Goal: Check status: Check status

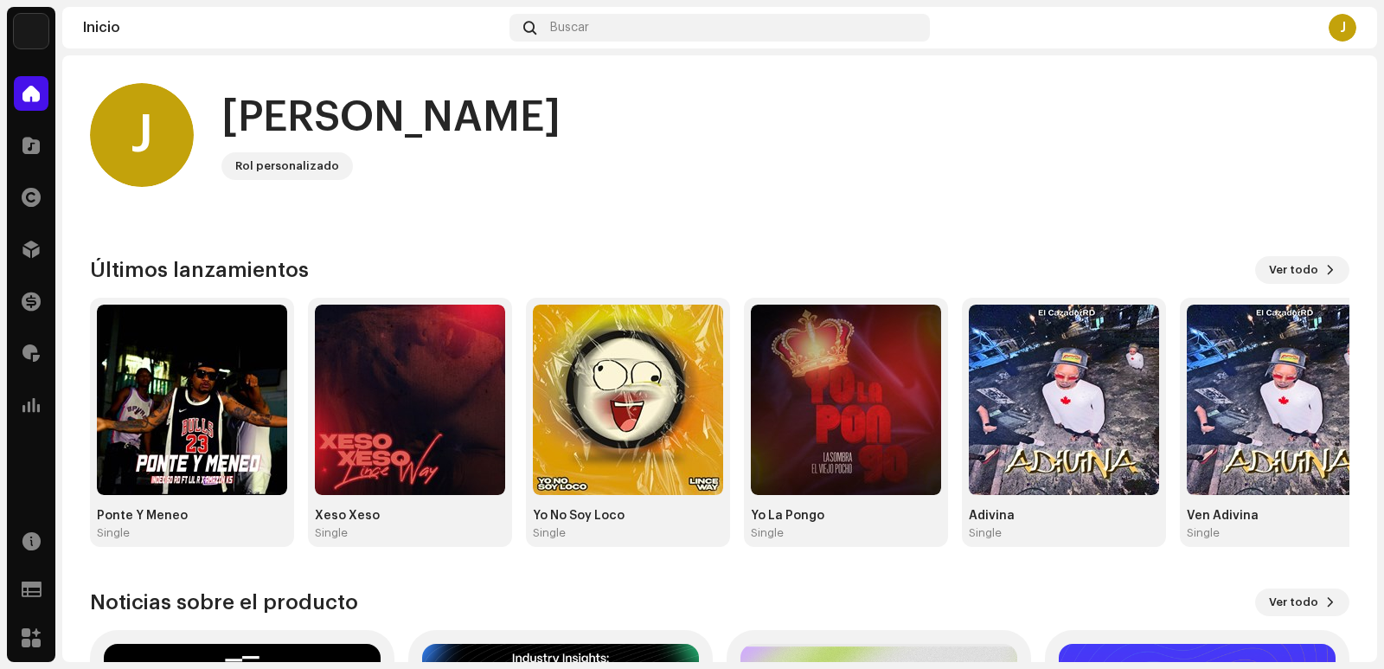
click at [20, 34] on img at bounding box center [31, 31] width 35 height 35
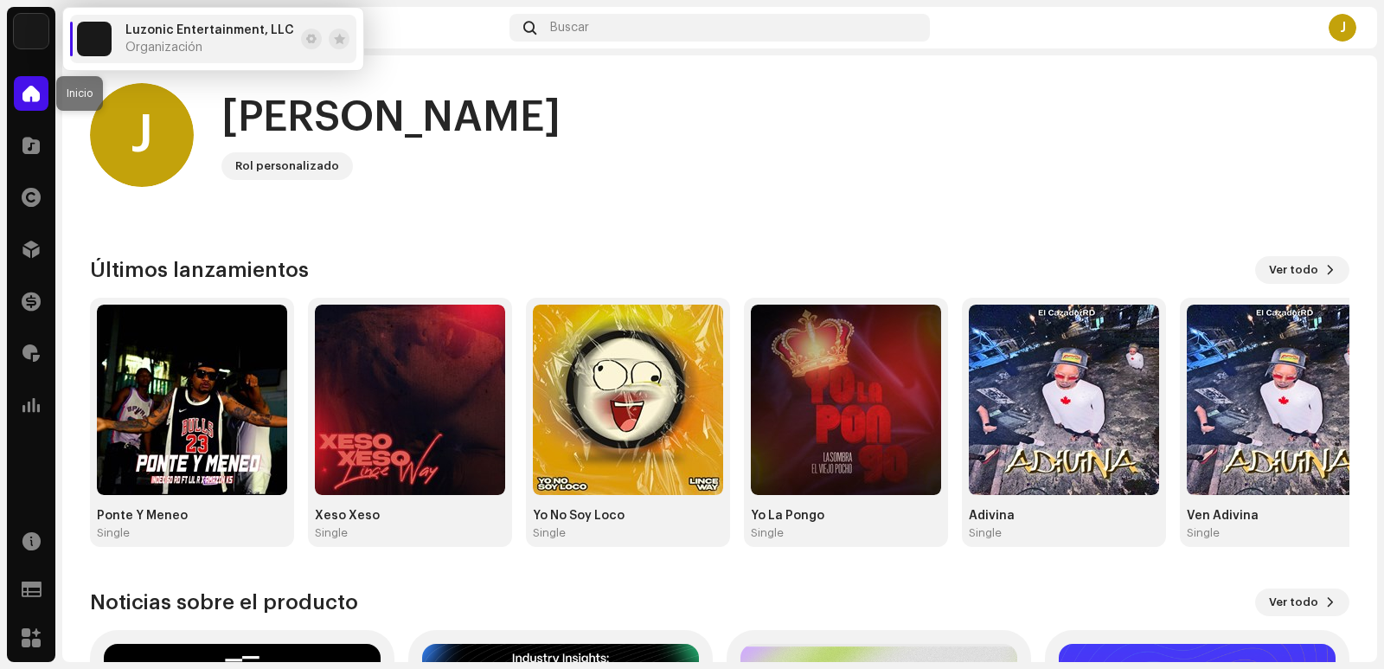
click at [36, 94] on span at bounding box center [30, 94] width 17 height 14
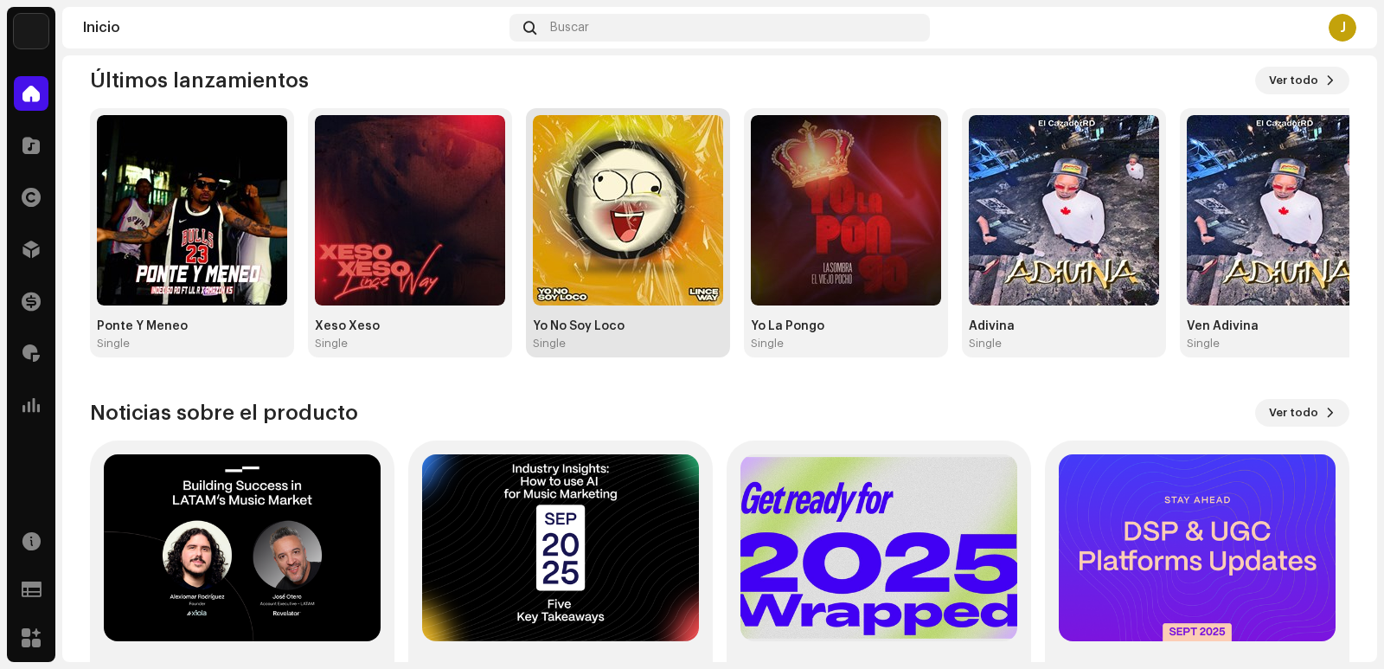
scroll to position [60, 0]
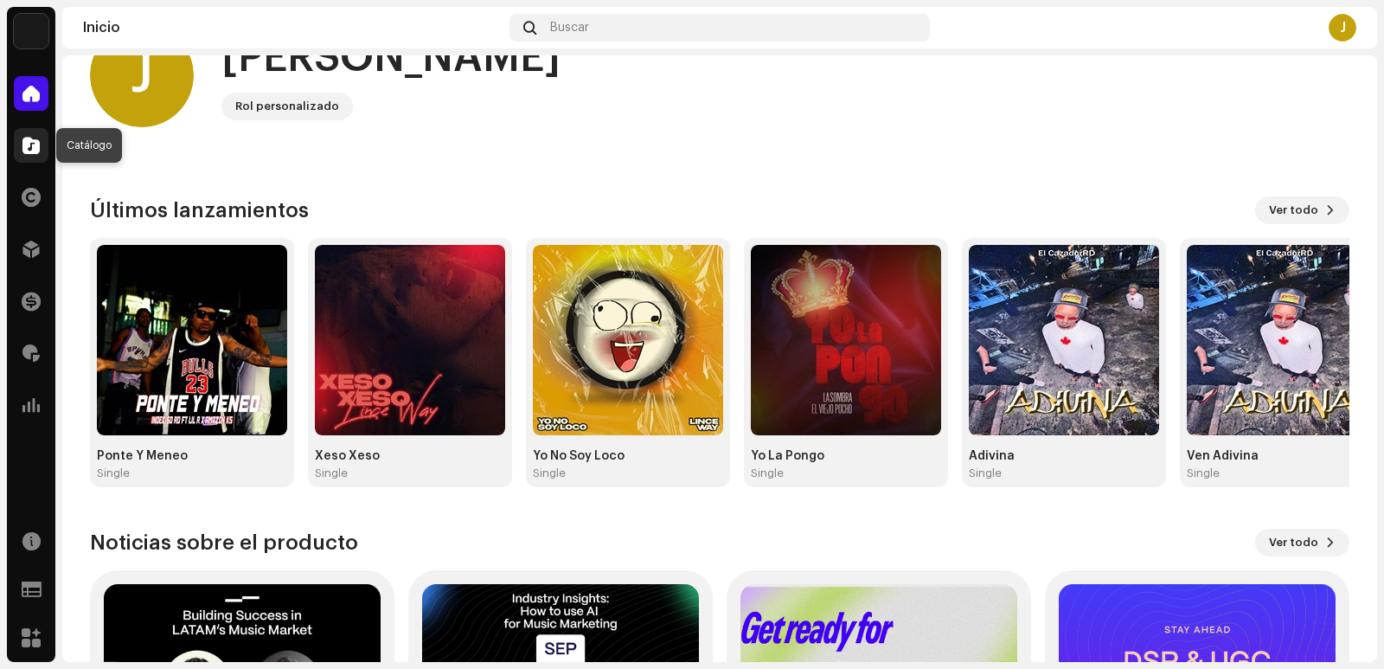
click at [28, 157] on div at bounding box center [31, 145] width 35 height 35
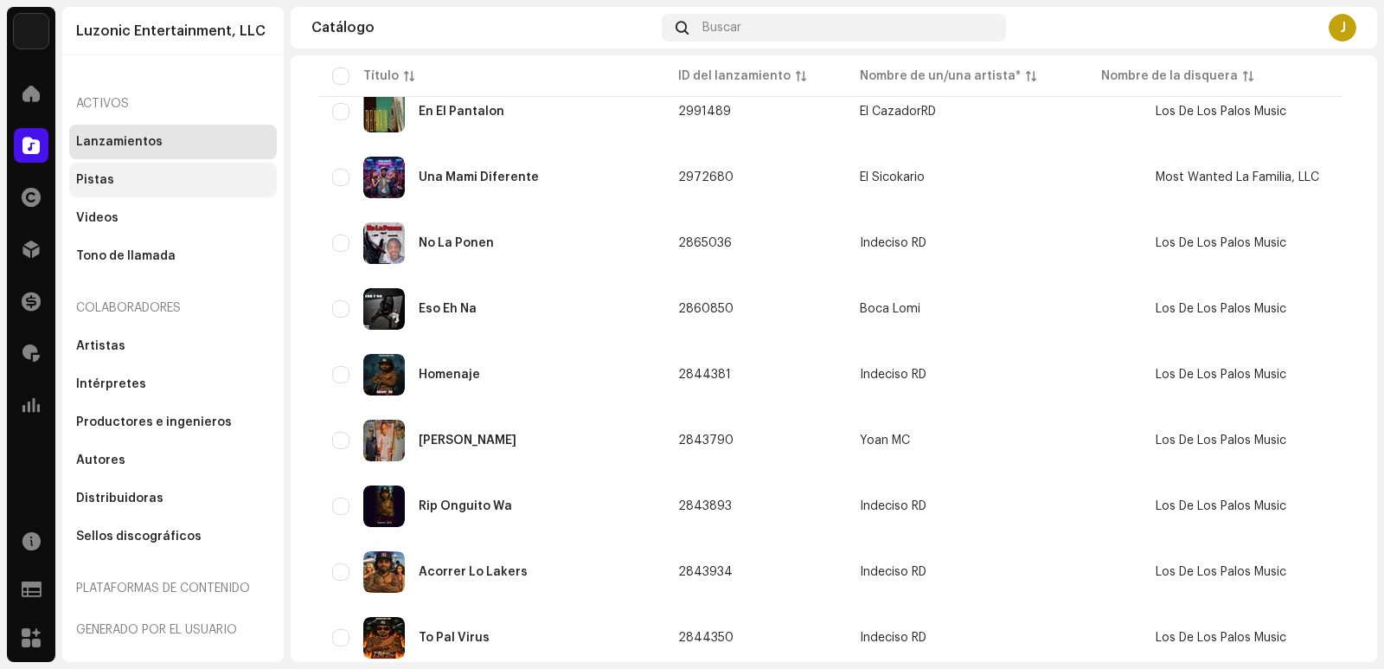
scroll to position [374, 0]
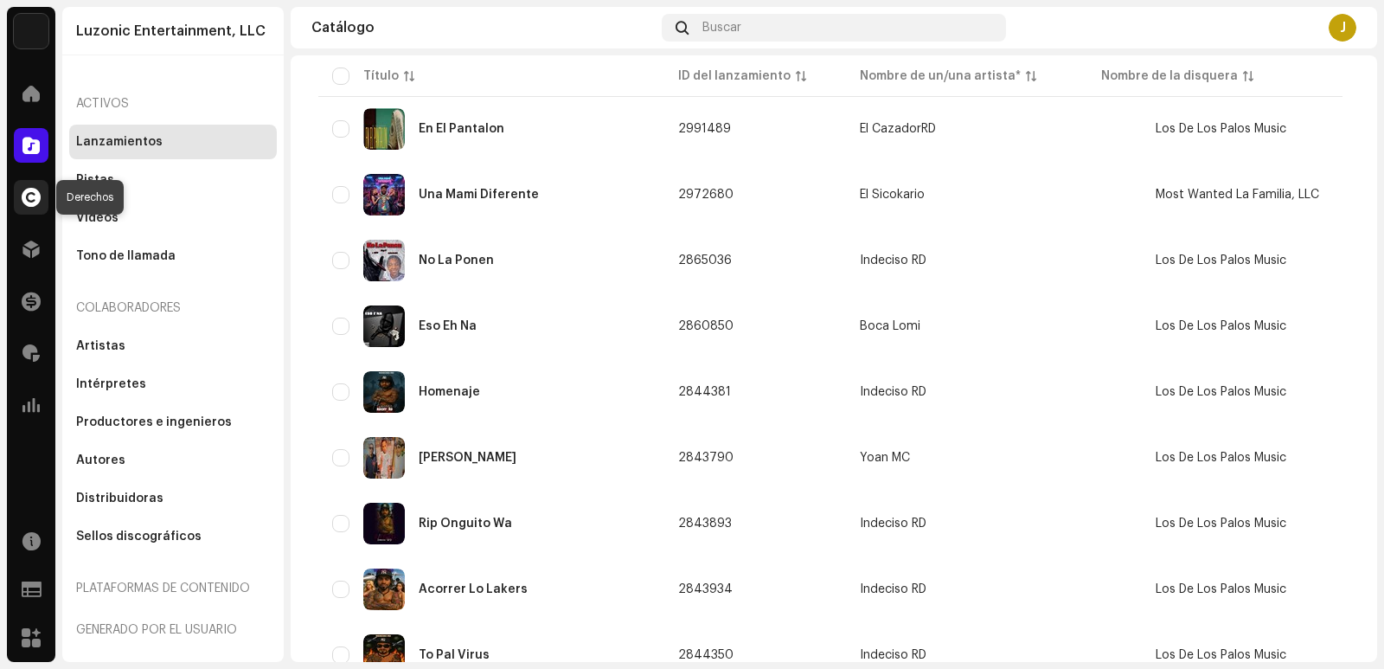
click at [34, 204] on span at bounding box center [31, 197] width 19 height 14
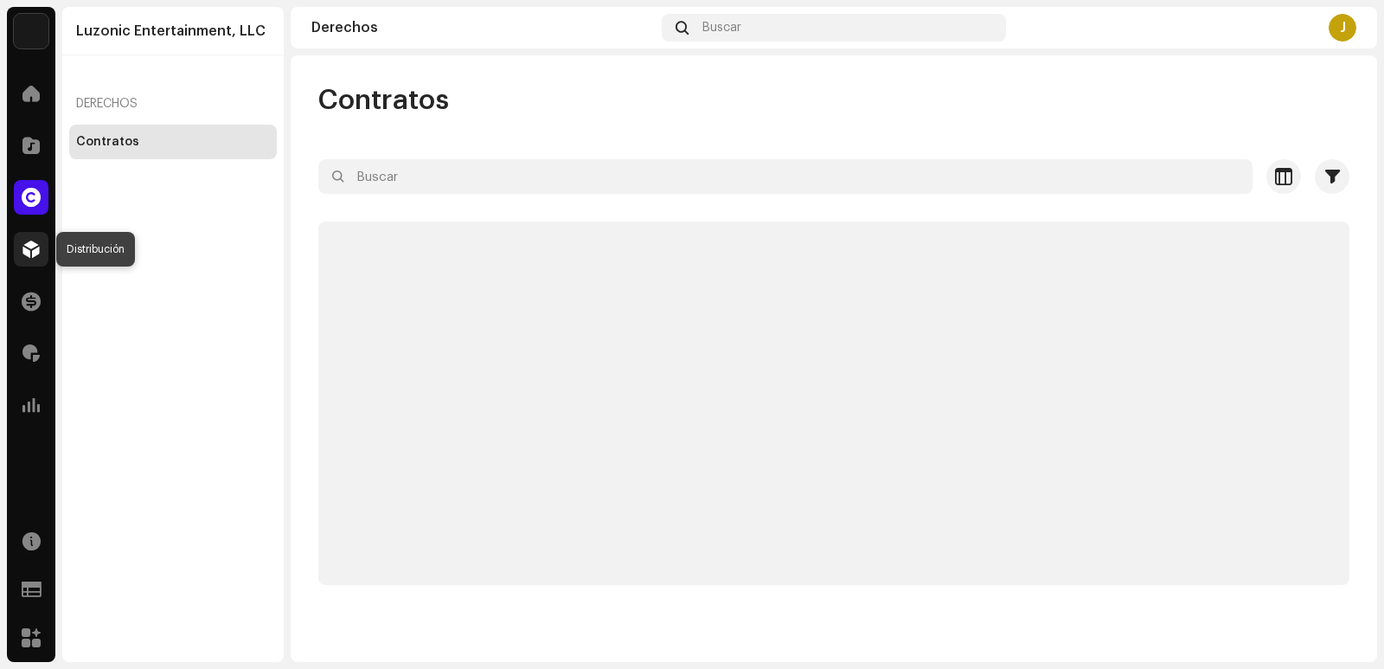
click at [40, 251] on div at bounding box center [31, 249] width 35 height 35
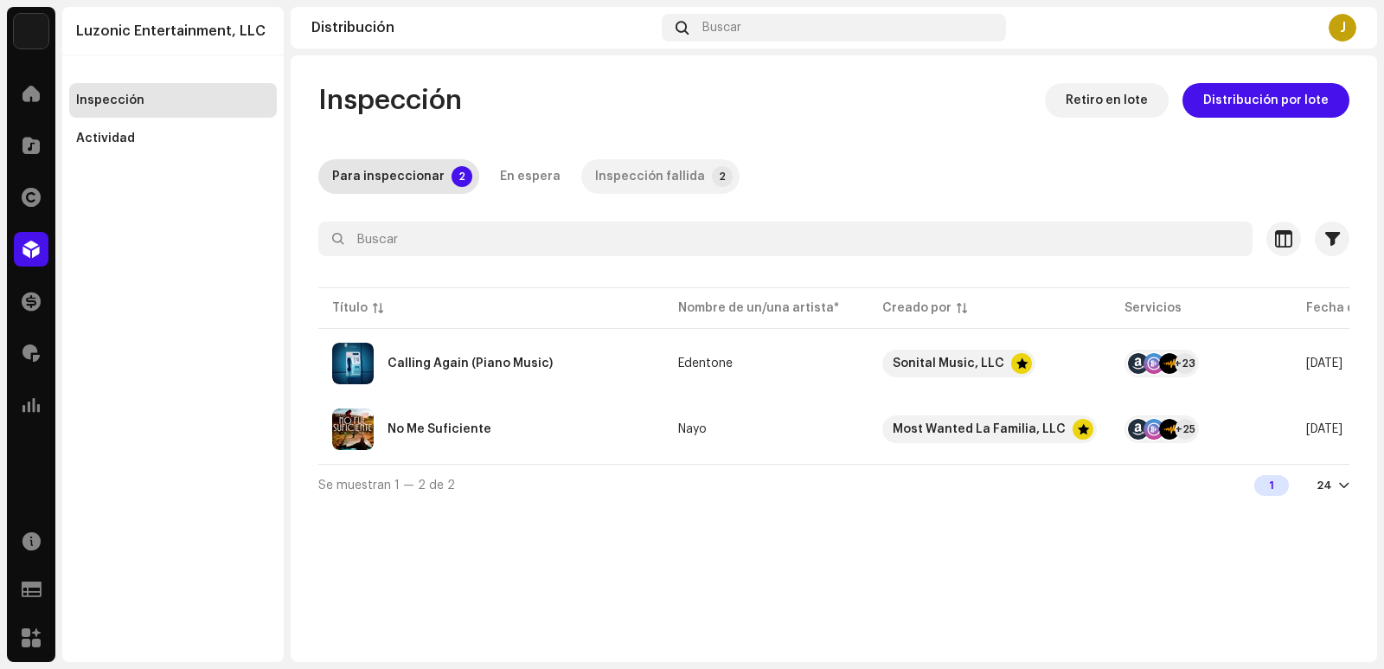
click at [617, 159] on div "Inspección fallida" at bounding box center [650, 176] width 110 height 35
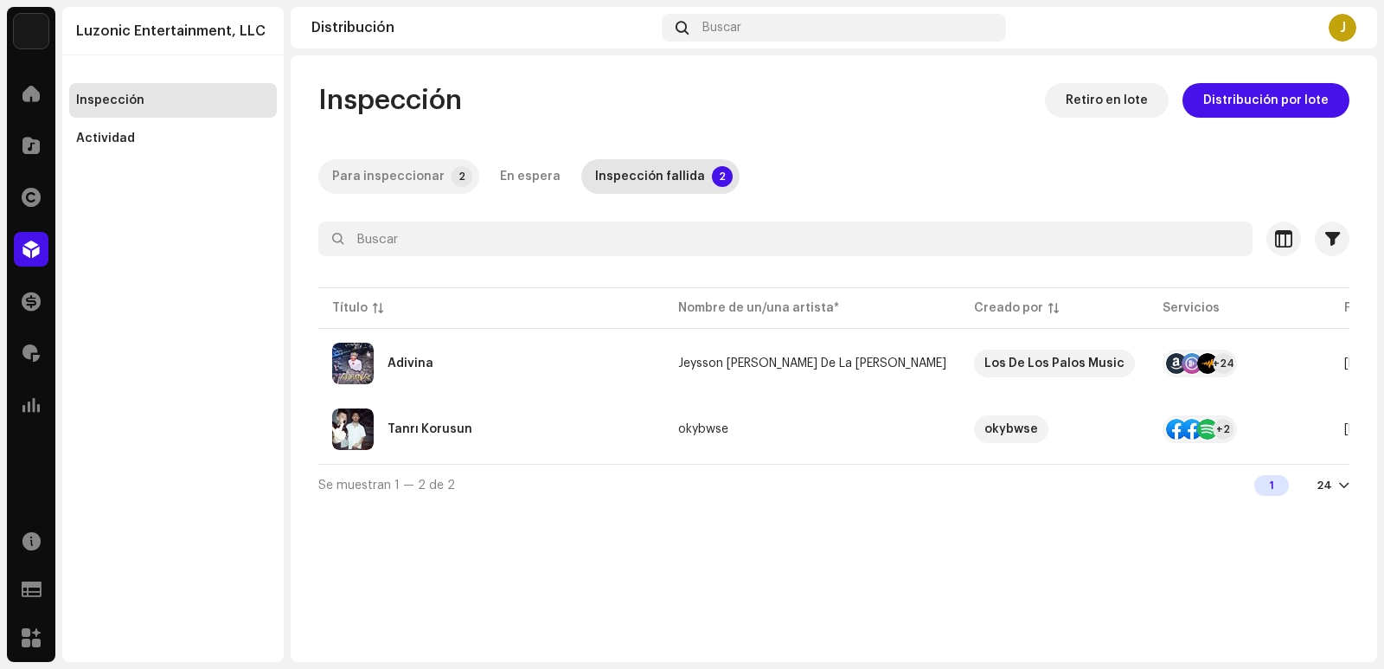
click at [404, 175] on div "Para inspeccionar" at bounding box center [388, 176] width 112 height 35
